Goal: Information Seeking & Learning: Learn about a topic

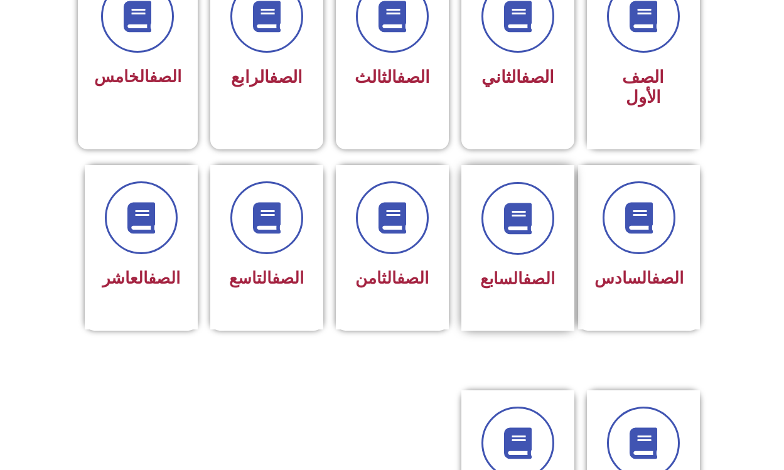
scroll to position [388, 0]
click at [148, 280] on link "الصف" at bounding box center [164, 278] width 32 height 19
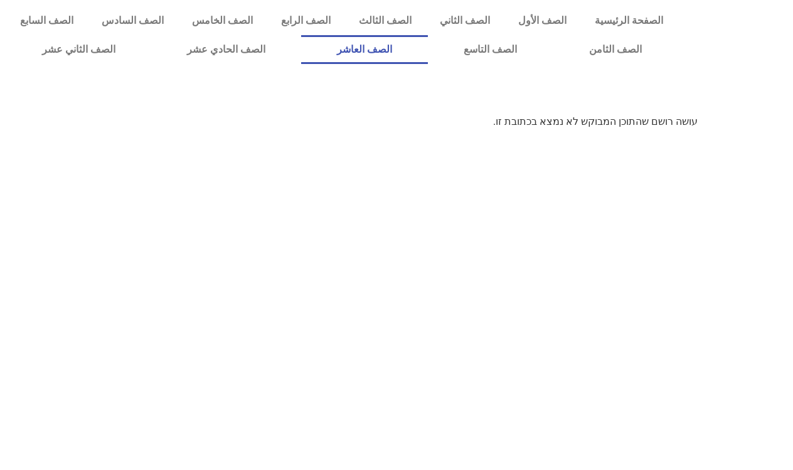
click at [347, 39] on link "الصف العاشر" at bounding box center [364, 49] width 127 height 29
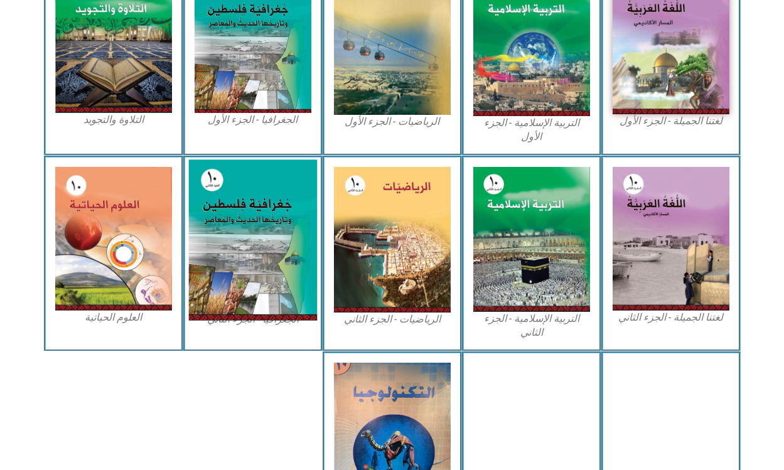
scroll to position [436, 0]
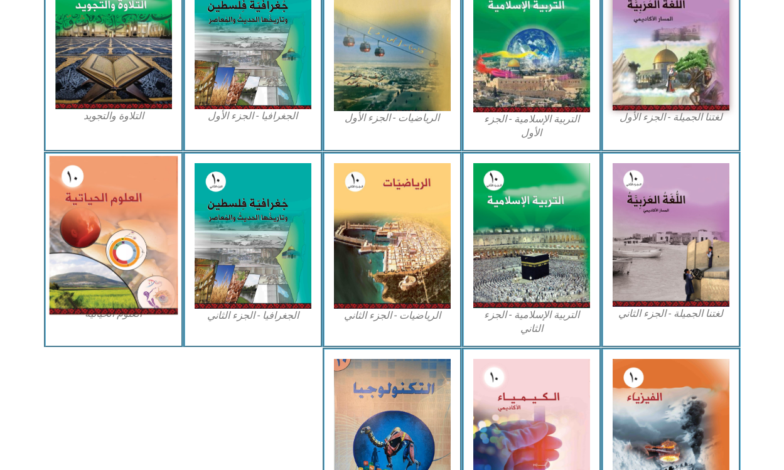
click at [129, 265] on img at bounding box center [113, 235] width 129 height 159
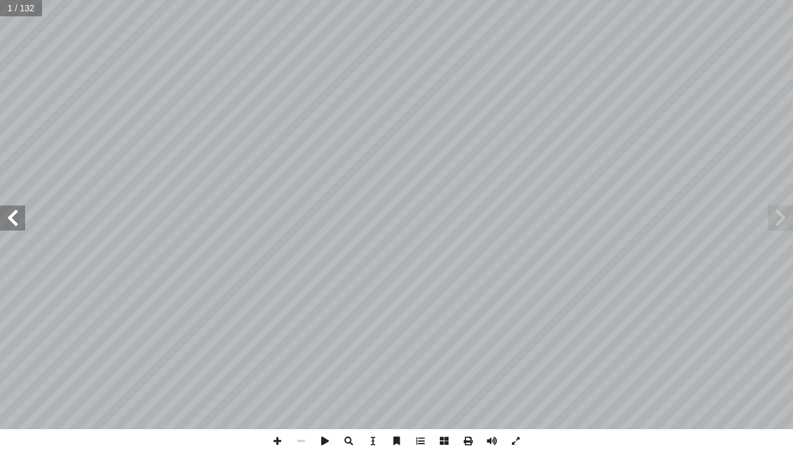
click at [17, 225] on span at bounding box center [12, 217] width 25 height 25
click at [17, 226] on span at bounding box center [12, 217] width 25 height 25
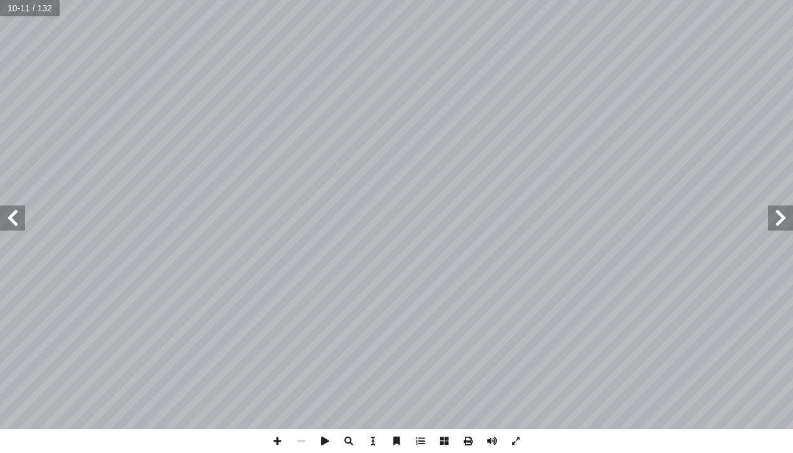
click at [785, 218] on span at bounding box center [780, 217] width 25 height 25
click at [6, 214] on span at bounding box center [12, 217] width 25 height 25
click at [20, 210] on span at bounding box center [12, 217] width 25 height 25
click at [778, 215] on span at bounding box center [780, 217] width 25 height 25
click at [9, 222] on span at bounding box center [12, 217] width 25 height 25
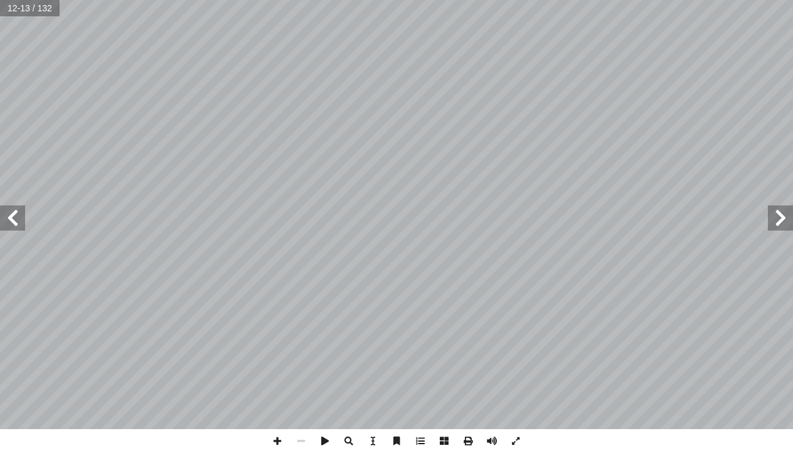
click at [9, 222] on span at bounding box center [12, 217] width 25 height 25
click at [773, 224] on span at bounding box center [780, 217] width 25 height 25
